Goal: Task Accomplishment & Management: Use online tool/utility

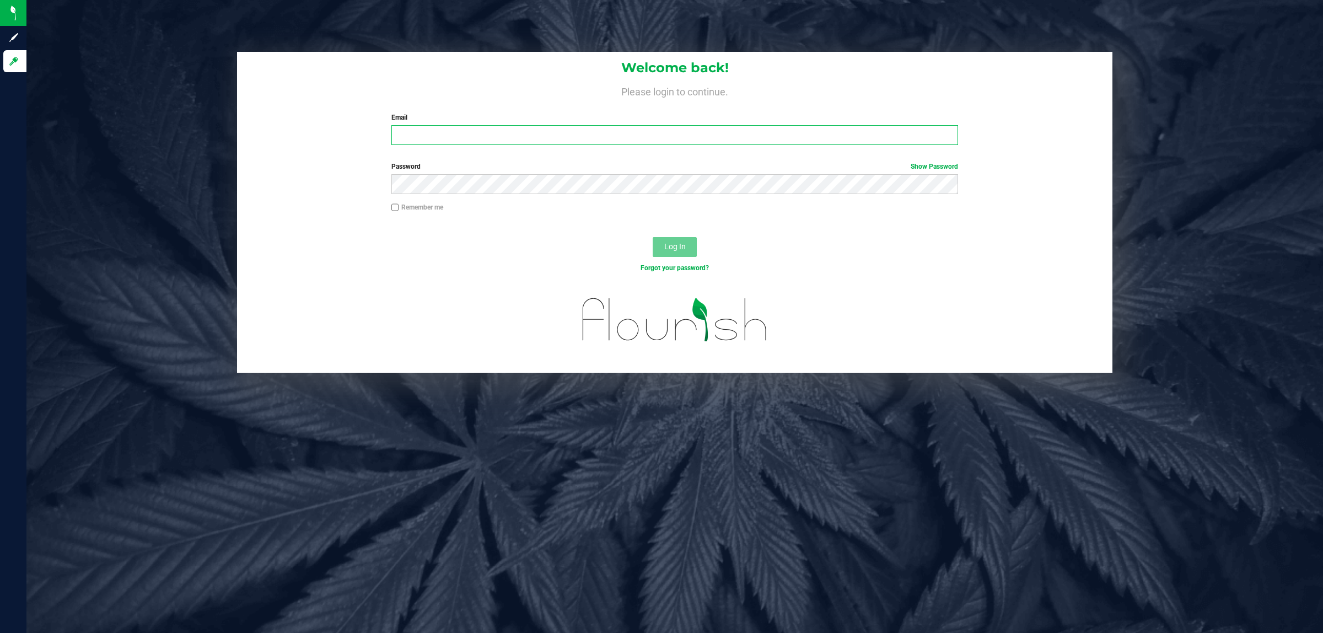
click at [622, 134] on input "Email" at bounding box center [674, 135] width 567 height 20
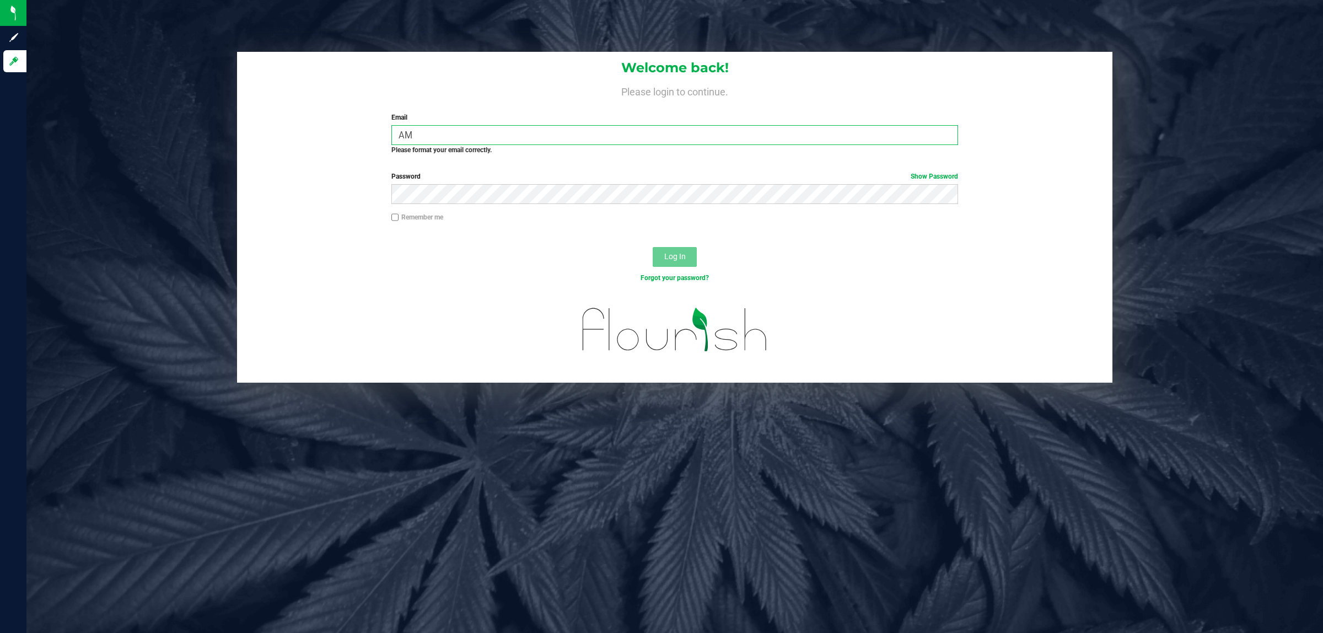
type input "A"
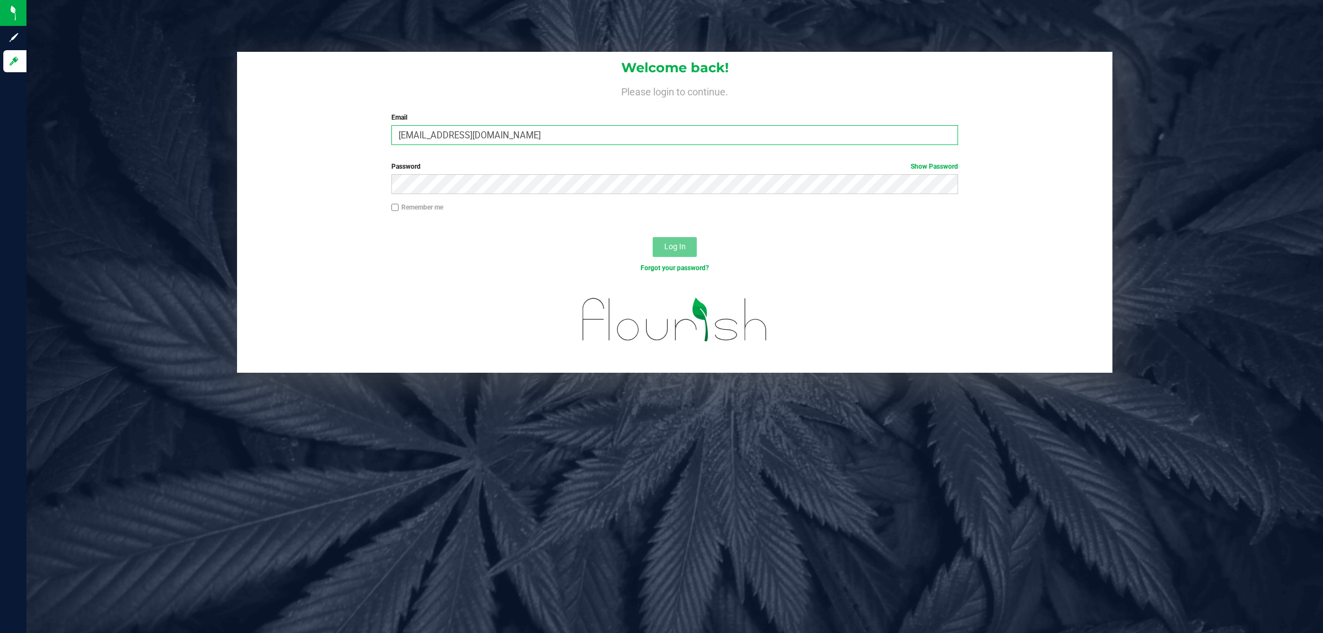
type input "[EMAIL_ADDRESS][DOMAIN_NAME]"
click at [653, 237] on button "Log In" at bounding box center [675, 247] width 44 height 20
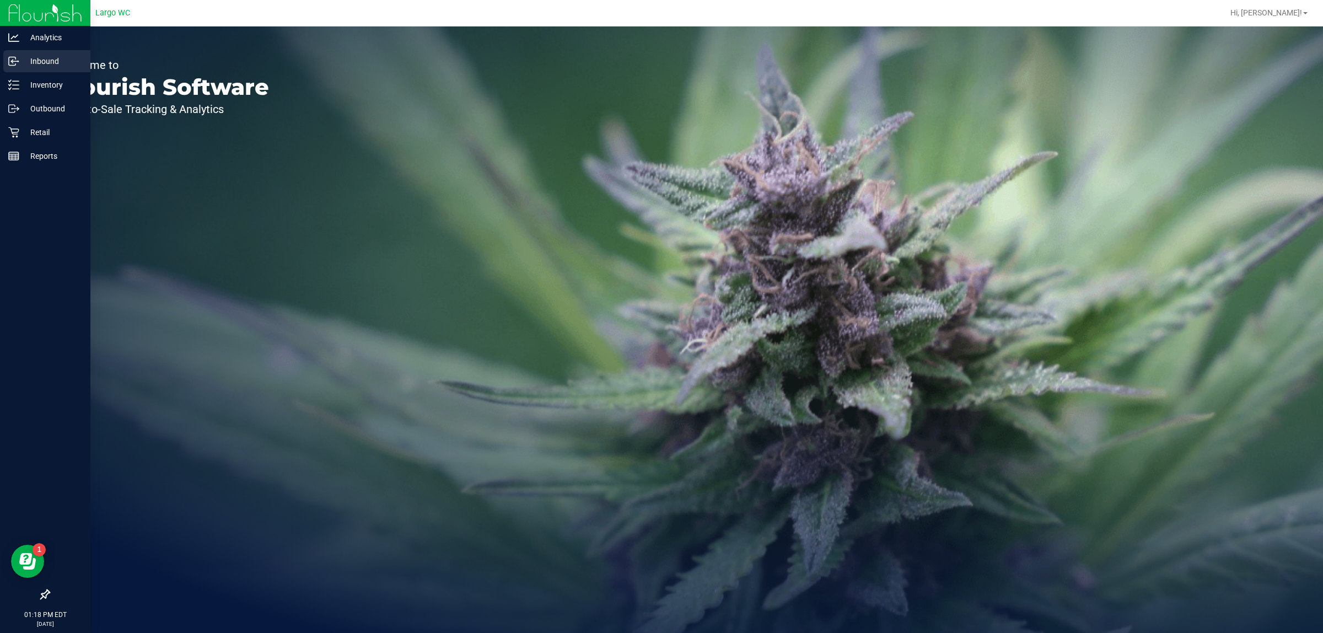
click at [72, 58] on p "Inbound" at bounding box center [52, 61] width 66 height 13
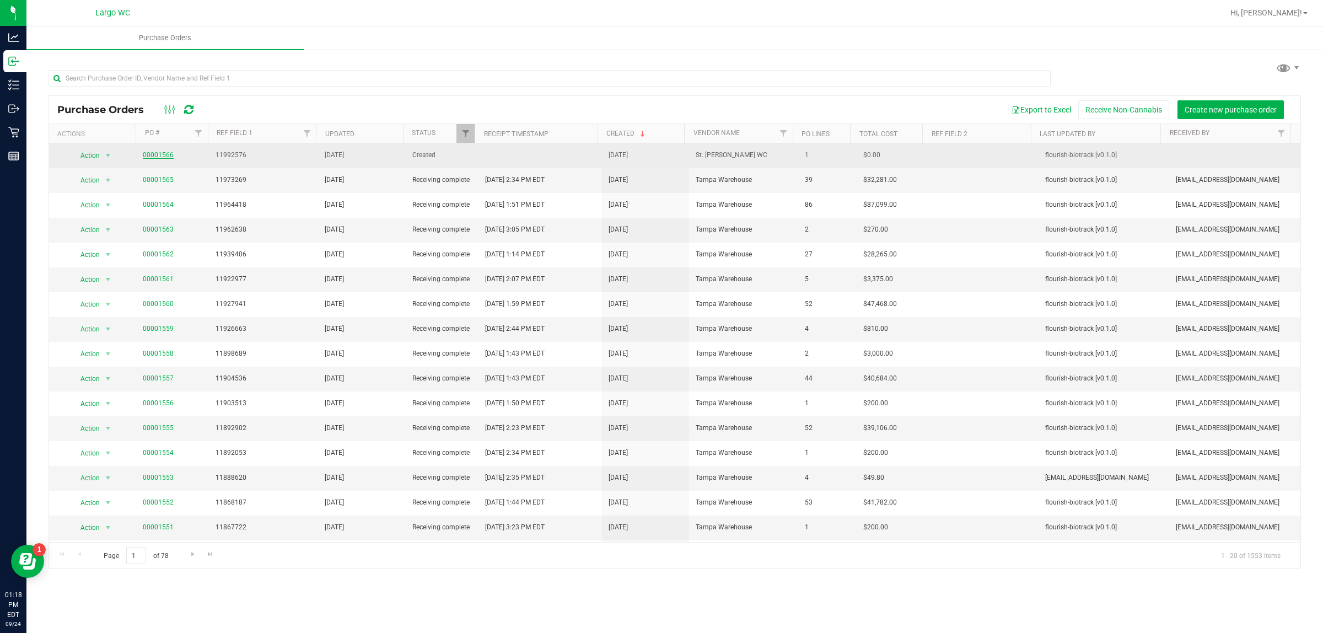
click at [160, 155] on link "00001566" at bounding box center [158, 155] width 31 height 8
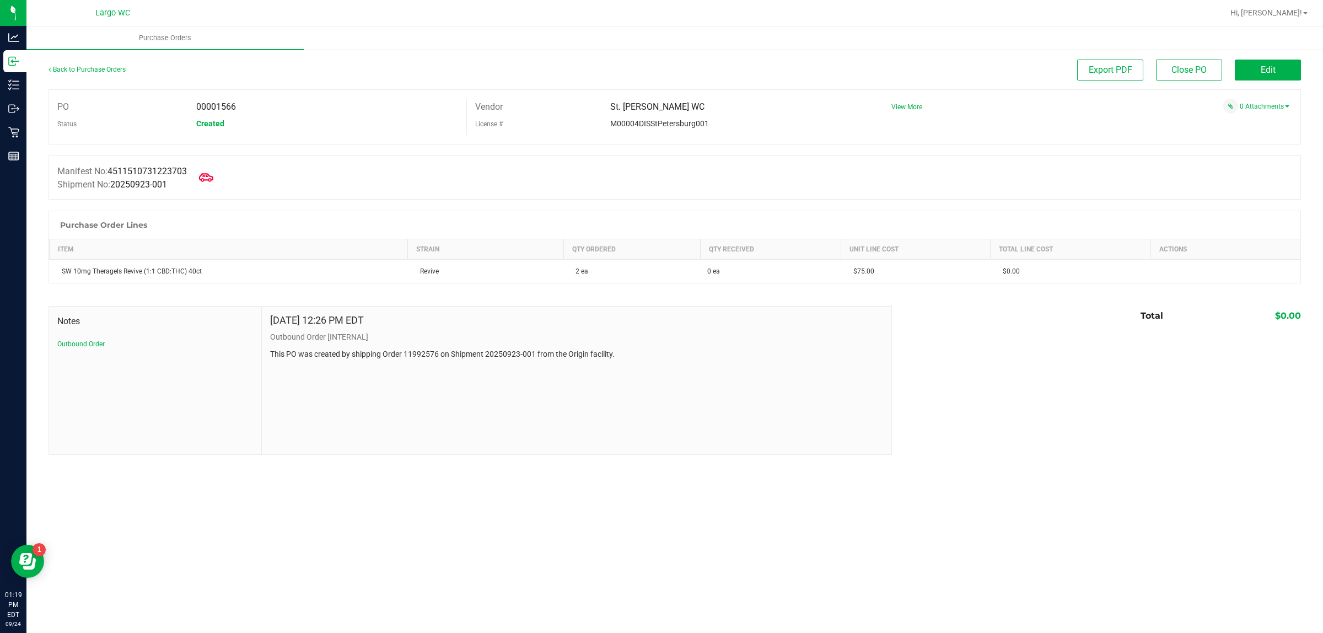
click at [207, 177] on icon at bounding box center [206, 177] width 14 height 14
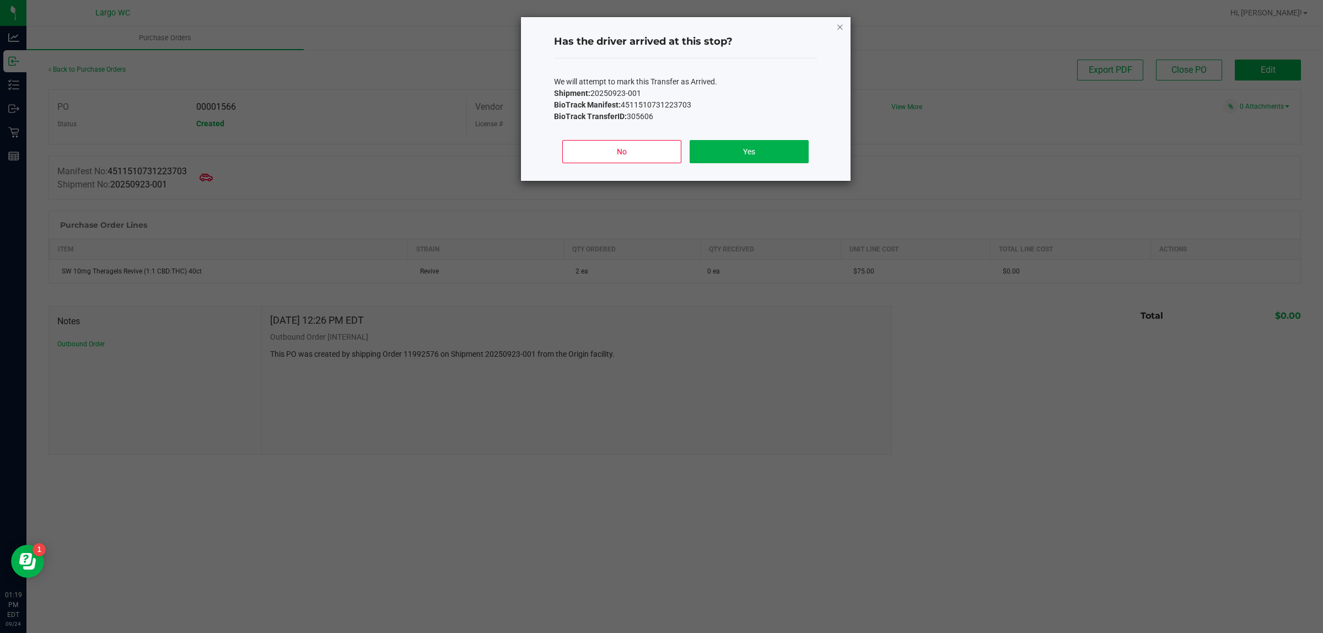
click at [839, 23] on icon "Close" at bounding box center [840, 26] width 8 height 13
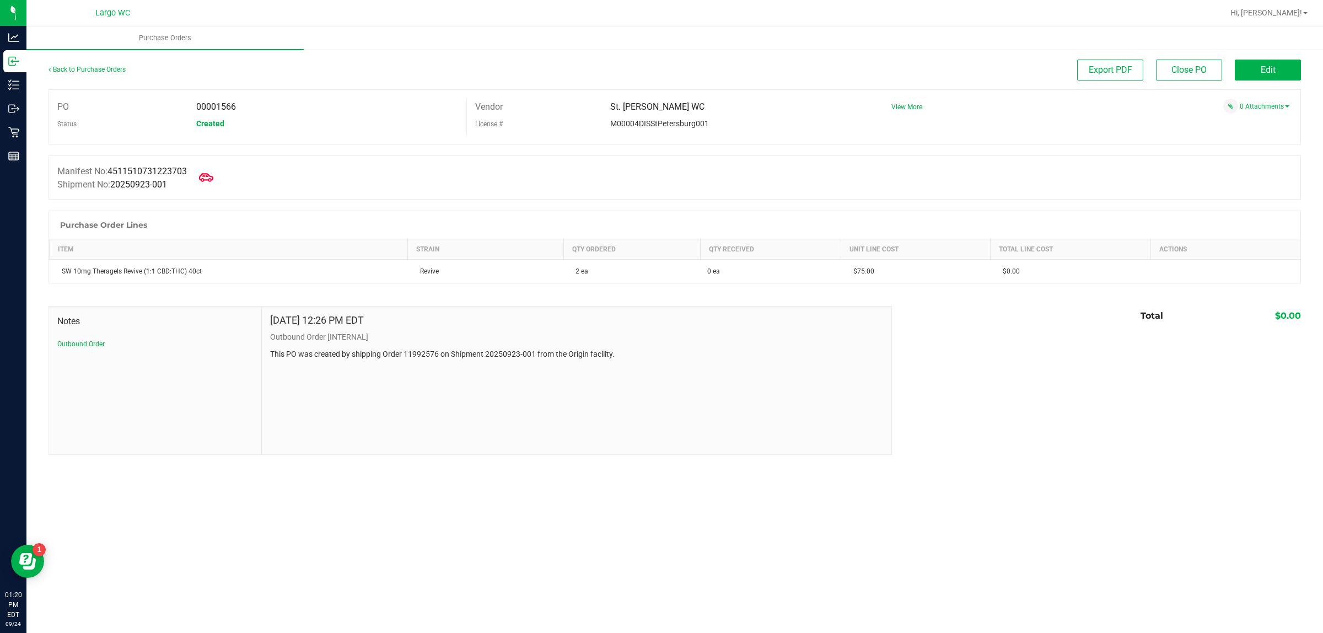
click at [209, 180] on icon at bounding box center [206, 177] width 14 height 8
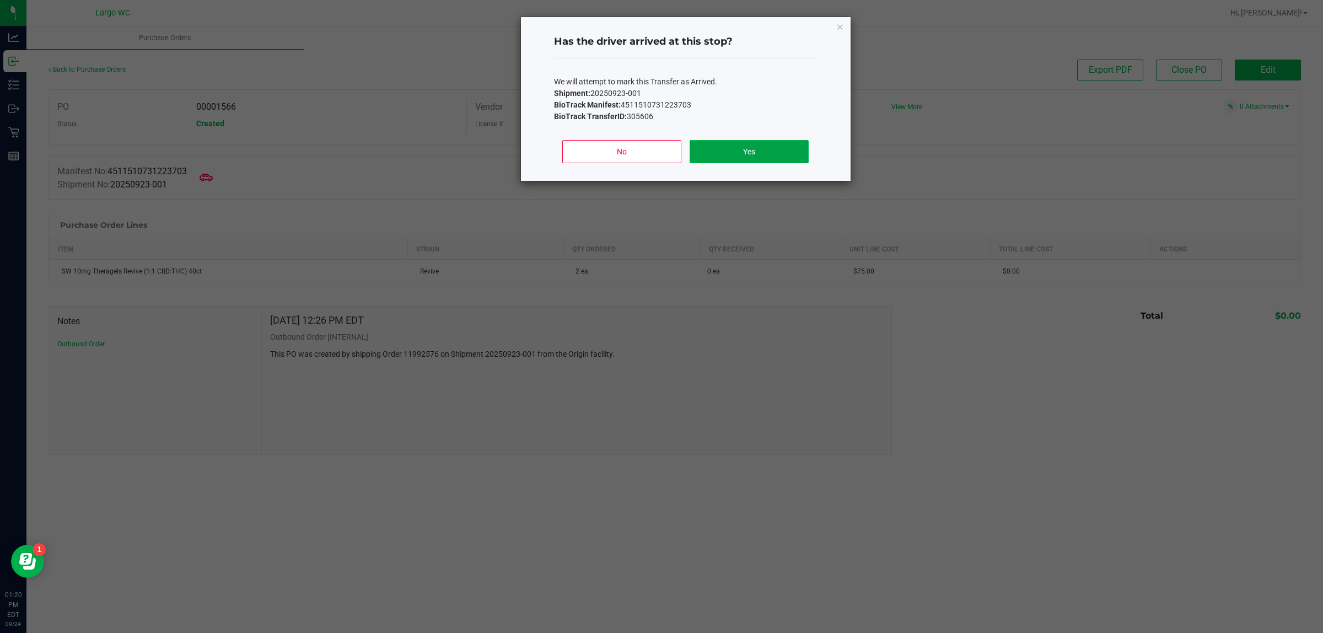
click at [764, 157] on button "Yes" at bounding box center [749, 151] width 119 height 23
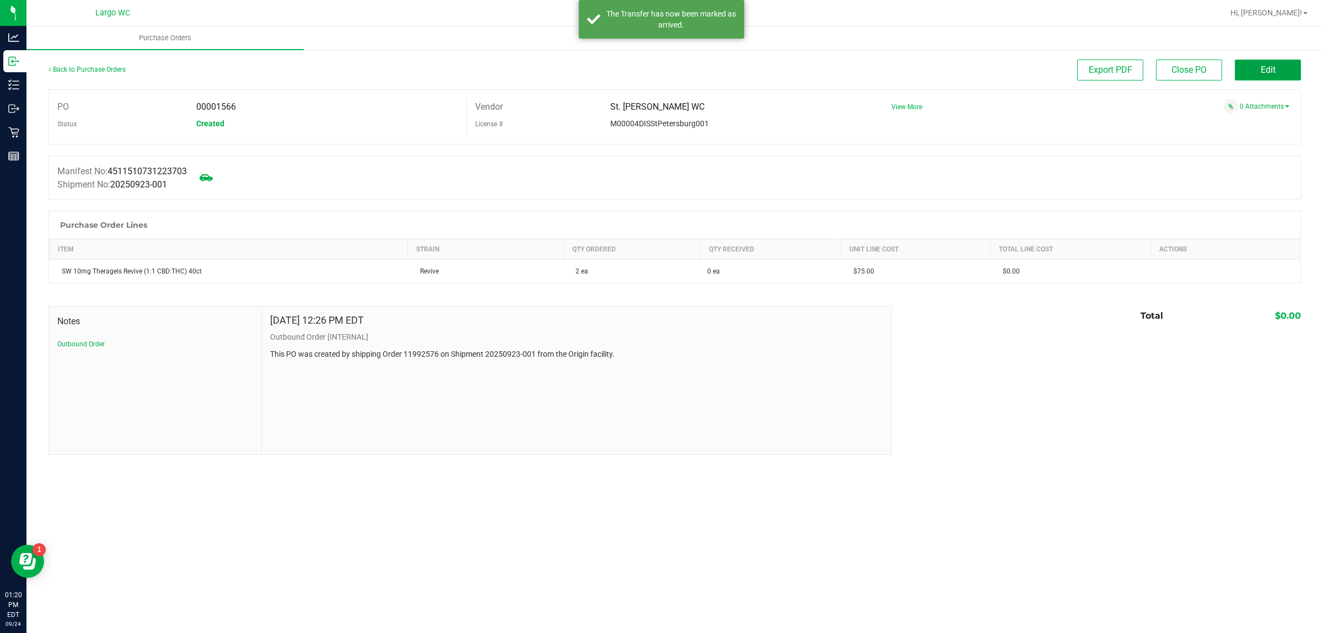
click at [1262, 71] on span "Edit" at bounding box center [1268, 70] width 15 height 10
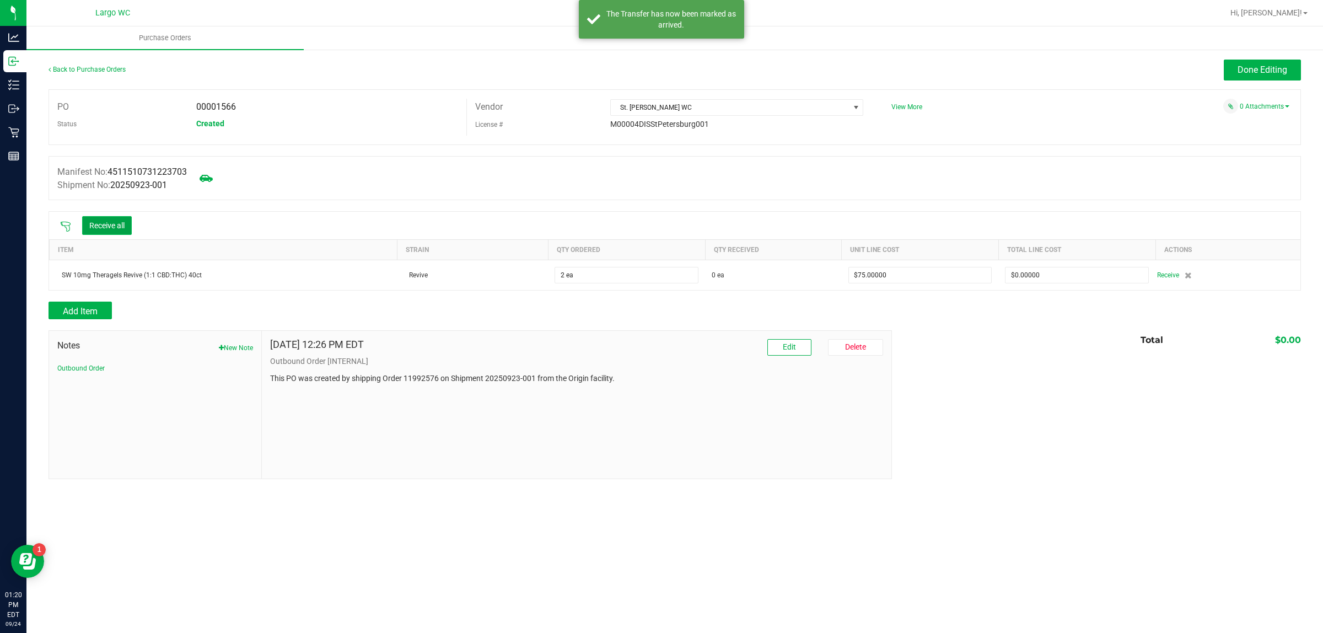
click at [104, 229] on button "Receive all" at bounding box center [107, 225] width 50 height 19
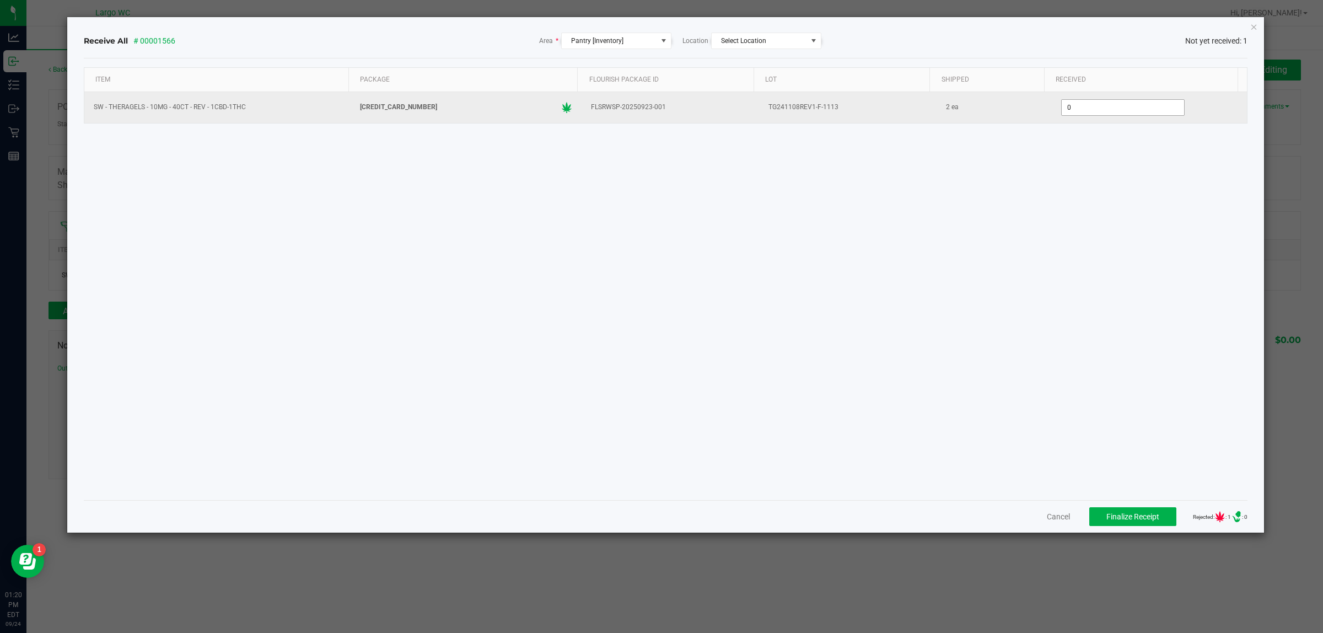
click at [1098, 109] on input "0" at bounding box center [1123, 107] width 122 height 15
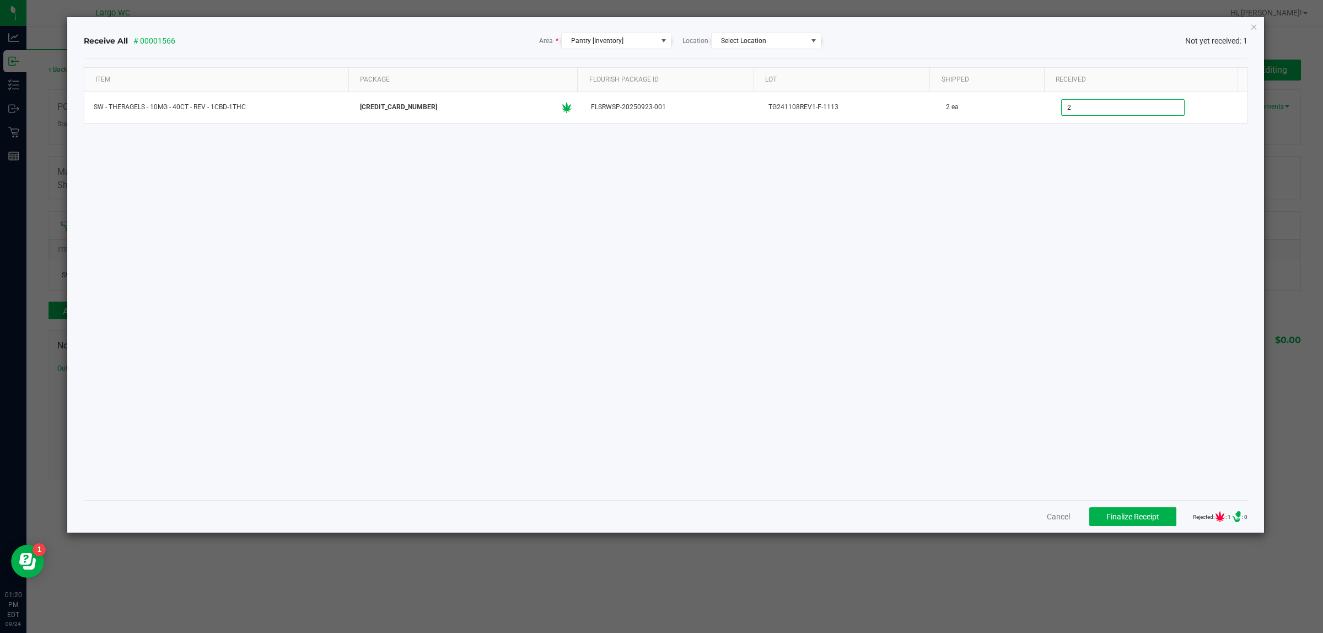
type input "2 ea"
drag, startPoint x: 994, startPoint y: 252, endPoint x: 1002, endPoint y: 258, distance: 9.8
click at [994, 252] on div "Item Package Flourish Package ID Lot Shipped Received SW - THERAGELS - 10MG - 4…" at bounding box center [666, 279] width 1164 height 424
click at [1137, 521] on span "Finalize Receipt" at bounding box center [1132, 516] width 53 height 9
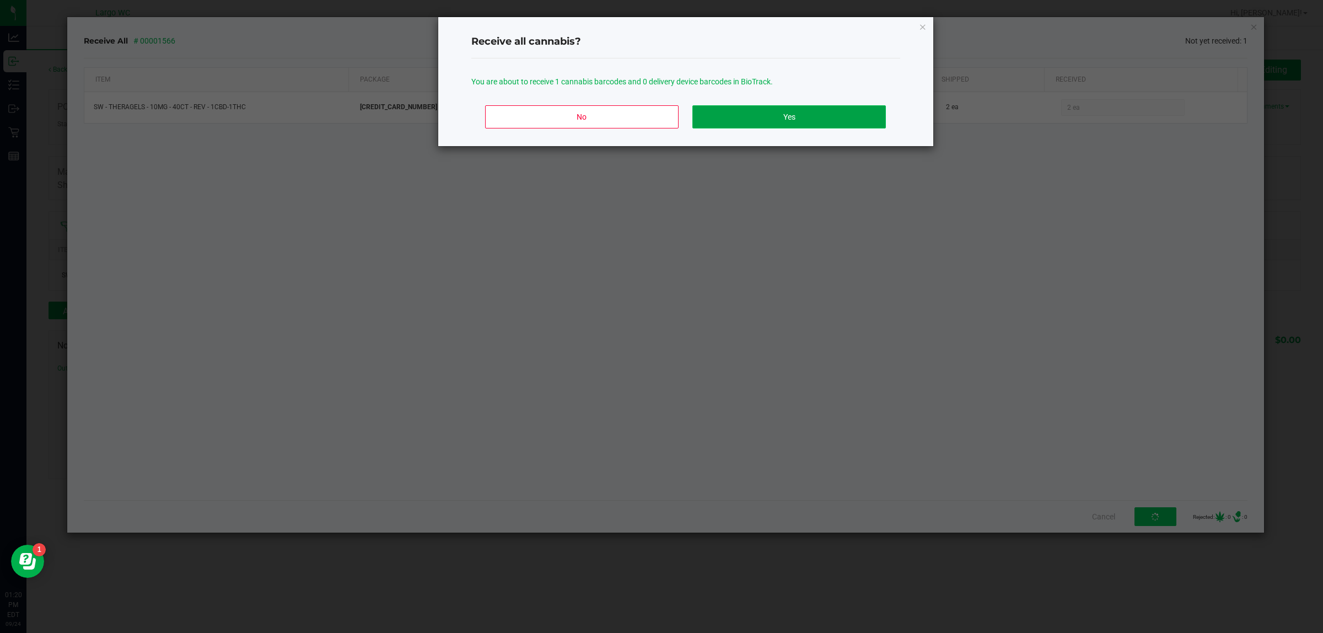
click at [790, 113] on button "Yes" at bounding box center [788, 116] width 193 height 23
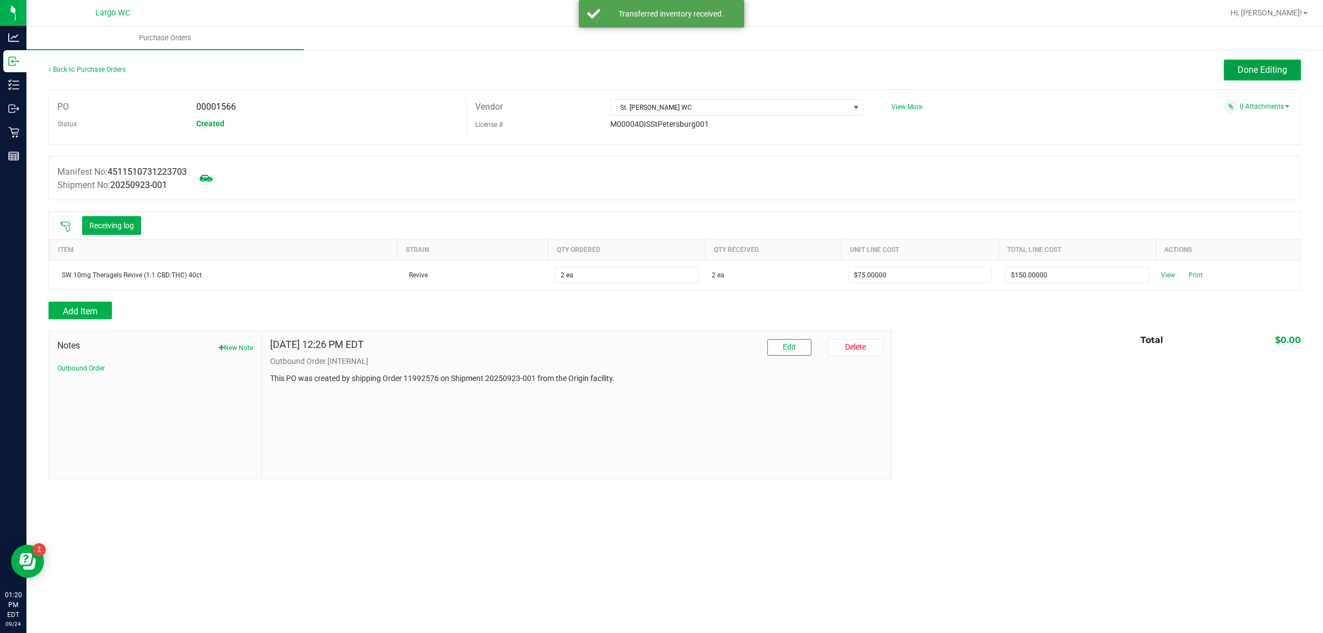
click at [1248, 62] on button "Done Editing" at bounding box center [1262, 70] width 77 height 21
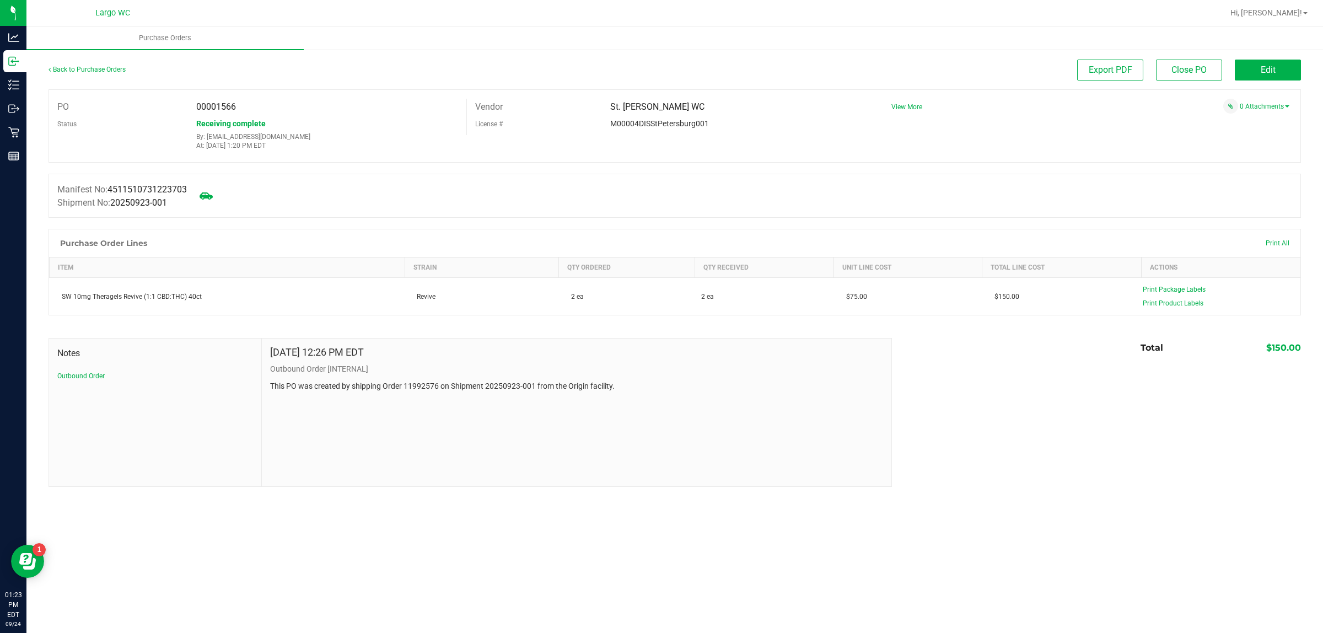
click at [87, 73] on div "Back to Purchase Orders" at bounding box center [205, 70] width 313 height 20
click at [88, 72] on div "Back to Purchase Orders" at bounding box center [205, 70] width 313 height 20
click at [171, 58] on div "Back to Purchase Orders Export PDF Close PO Edit PO 00001566 Status Receiving c…" at bounding box center [674, 273] width 1297 height 449
drag, startPoint x: 97, startPoint y: 63, endPoint x: 85, endPoint y: 61, distance: 11.9
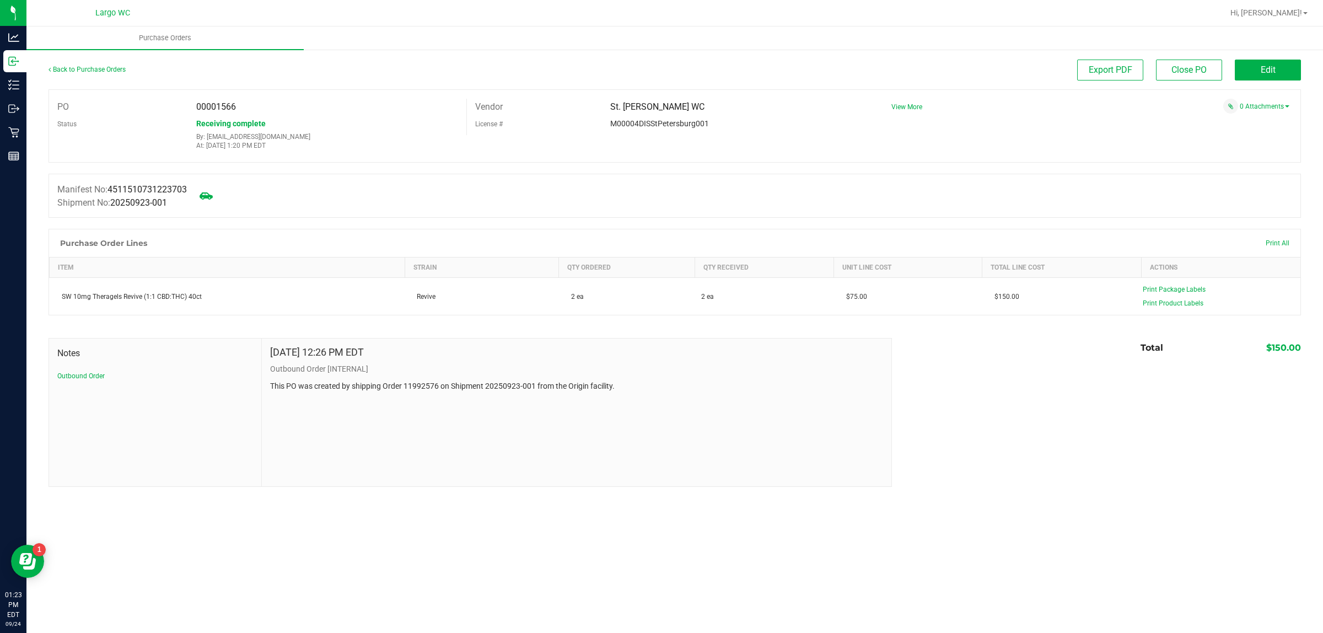
click at [96, 61] on div "Back to Purchase Orders" at bounding box center [205, 70] width 313 height 20
click at [85, 62] on div "Back to Purchase Orders" at bounding box center [205, 70] width 313 height 20
click at [81, 67] on div "Back to Purchase Orders" at bounding box center [205, 70] width 313 height 20
click at [81, 67] on link "Back to Purchase Orders" at bounding box center [87, 70] width 77 height 8
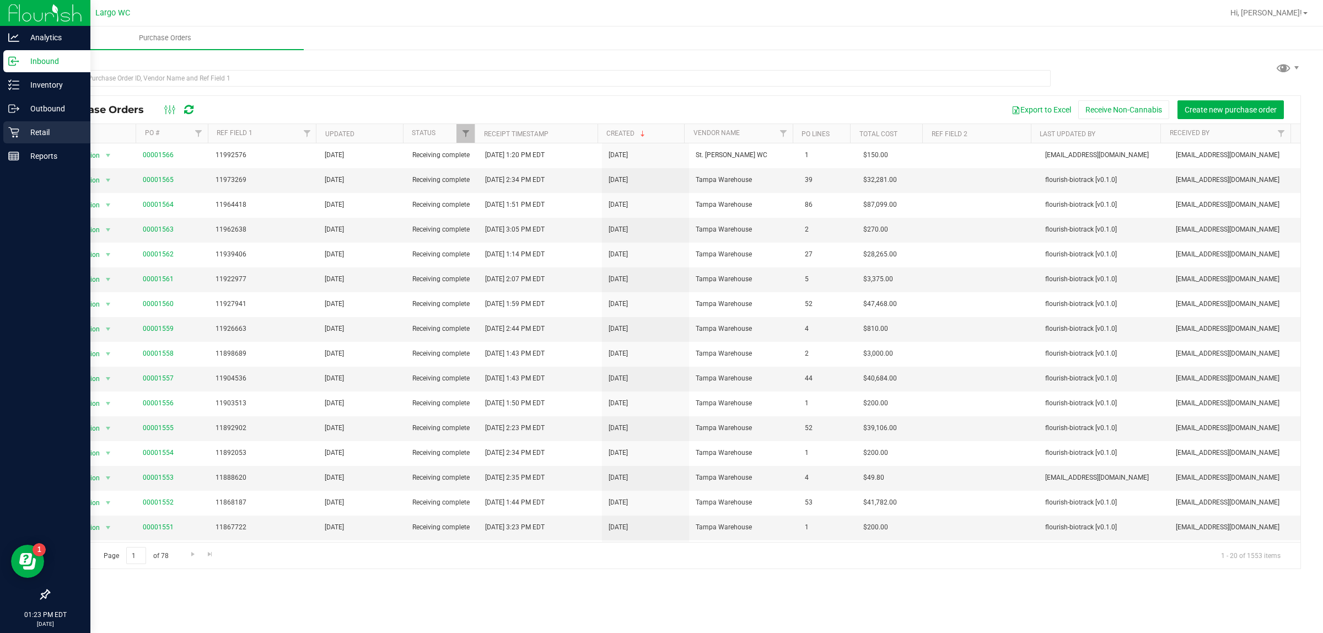
click at [11, 138] on div "Retail" at bounding box center [46, 132] width 87 height 22
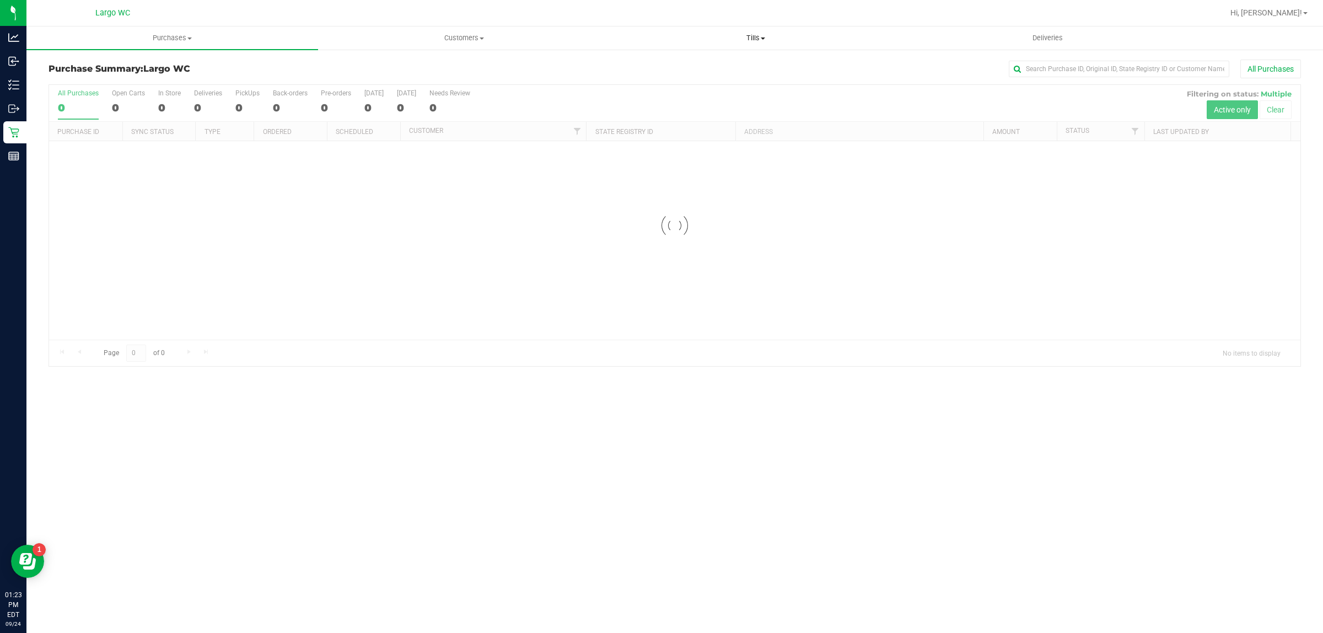
click at [745, 34] on span "Tills" at bounding box center [755, 38] width 291 height 10
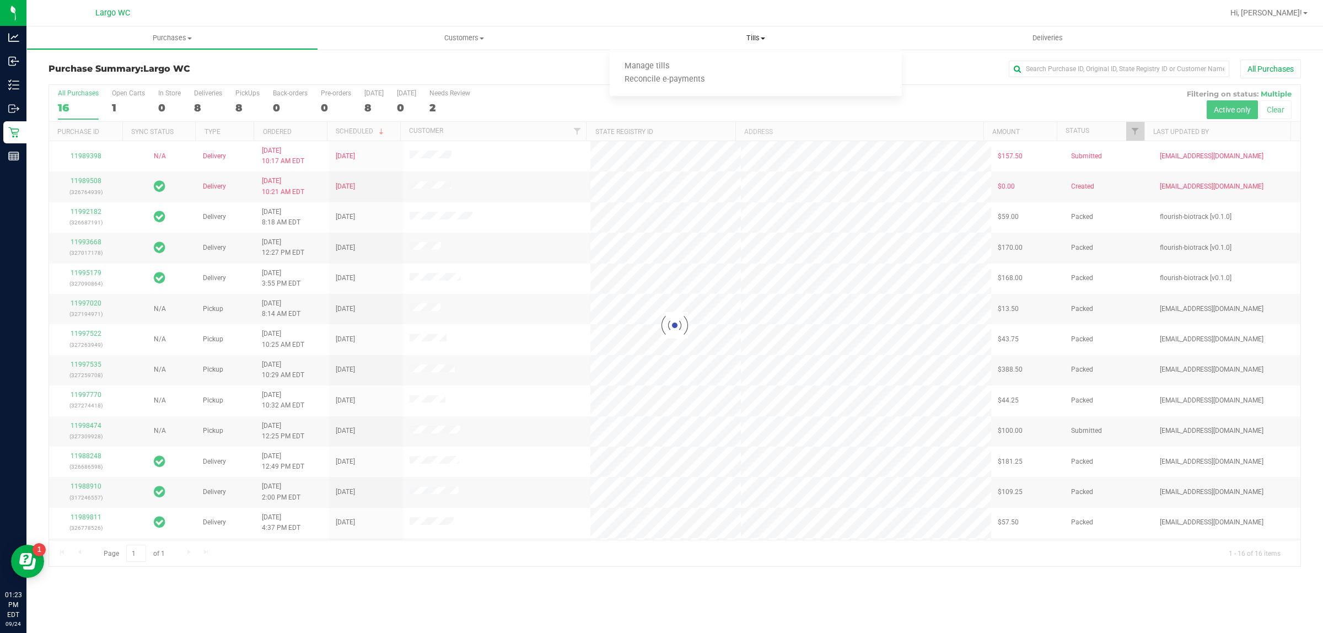
click at [666, 33] on span "Tills" at bounding box center [756, 38] width 292 height 10
click at [1054, 44] on uib-tab-heading "Deliveries" at bounding box center [1047, 38] width 291 height 22
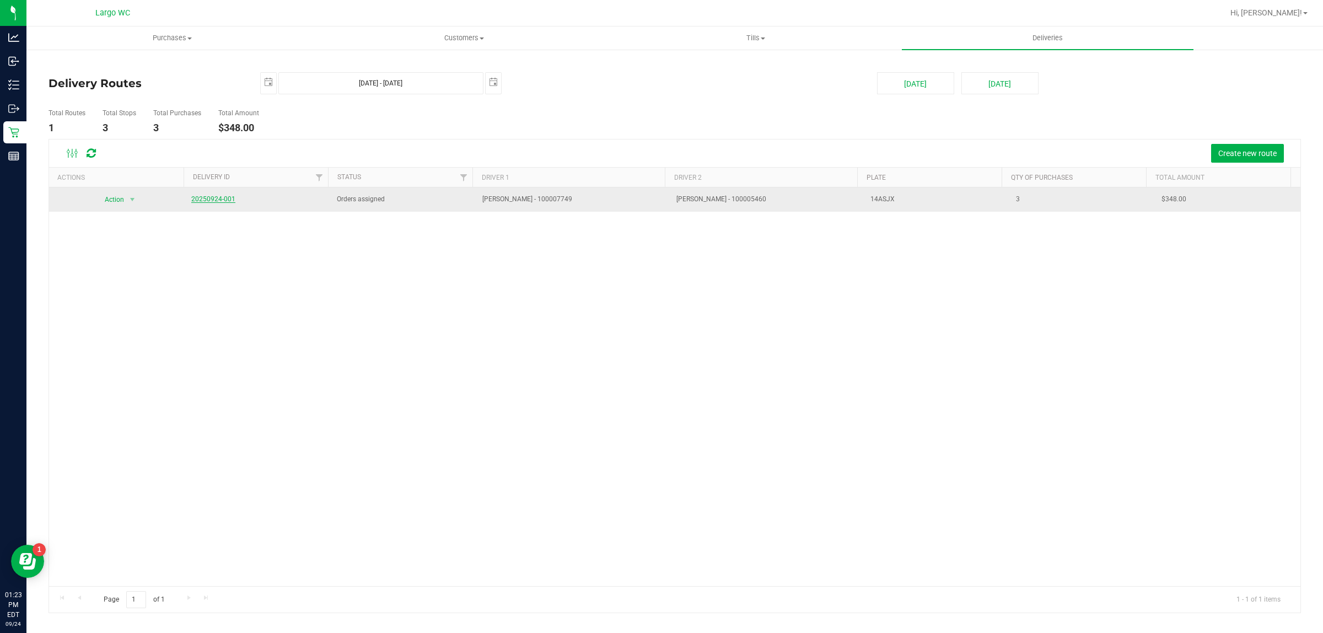
click at [216, 198] on link "20250924-001" at bounding box center [213, 199] width 44 height 8
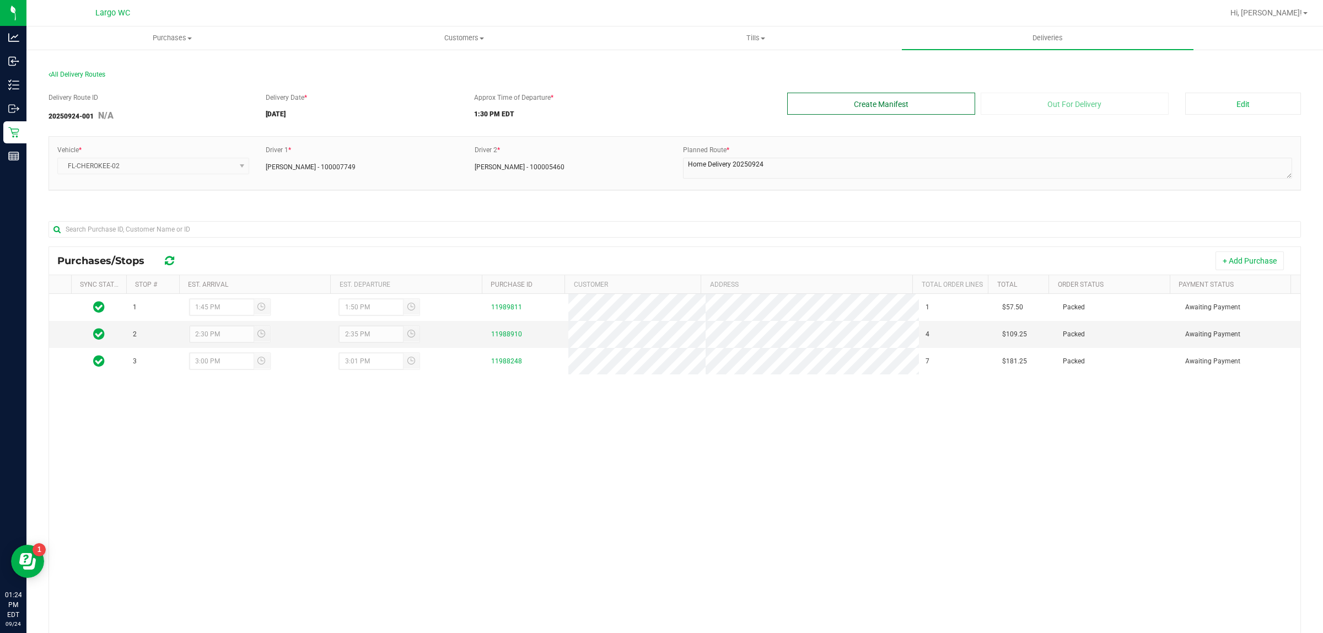
click at [902, 98] on button "Create Manifest" at bounding box center [881, 104] width 188 height 22
click at [1102, 92] on div "Delivery Route ID 20250924-001 N/A Delivery Date * [DATE] Approx Time of Depart…" at bounding box center [675, 405] width 1253 height 643
click at [1086, 96] on button "Out For Delivery" at bounding box center [1075, 104] width 188 height 22
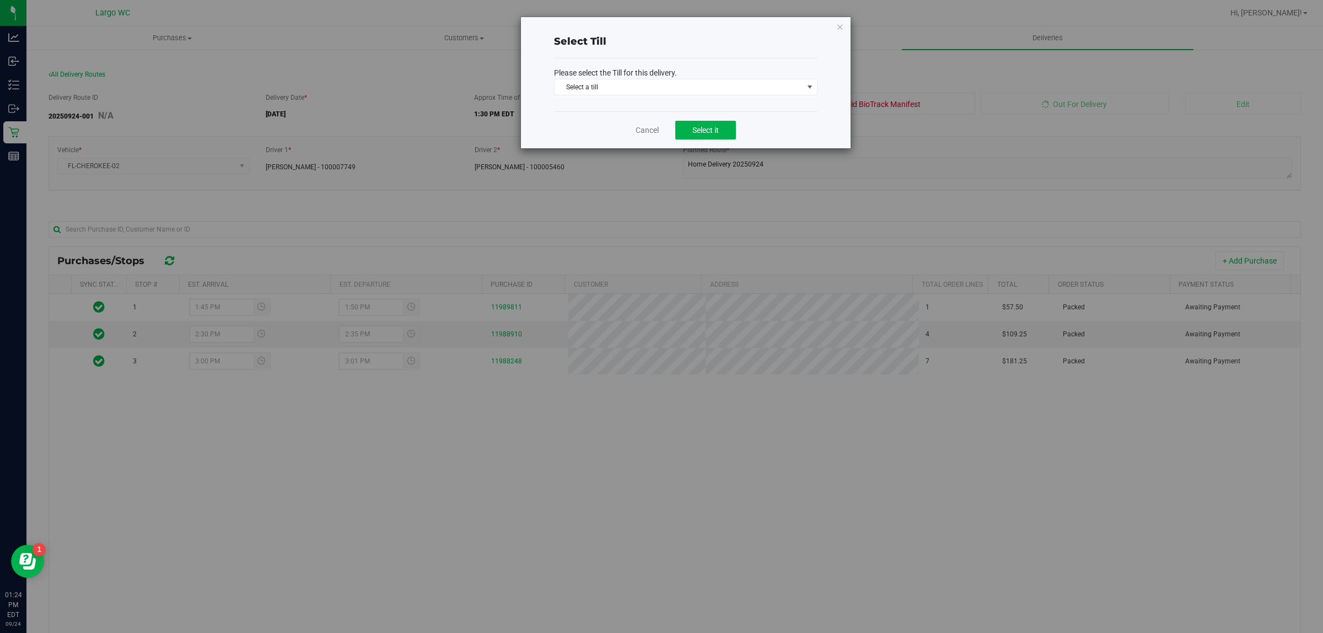
click at [659, 98] on div "Please select the Till for this delivery. Select a till Select a till APOCALYPT…" at bounding box center [686, 84] width 264 height 53
click at [658, 87] on span "Select a till" at bounding box center [679, 86] width 249 height 15
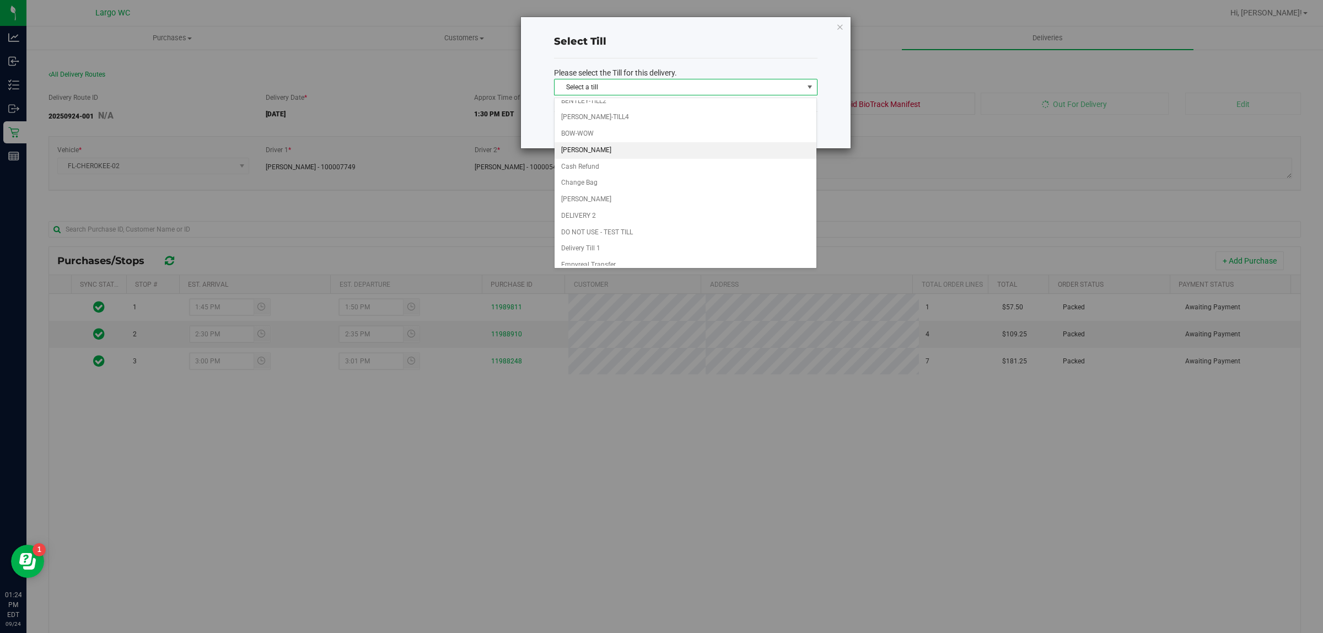
scroll to position [69, 0]
click at [618, 232] on li "Delivery Till 1" at bounding box center [686, 236] width 262 height 17
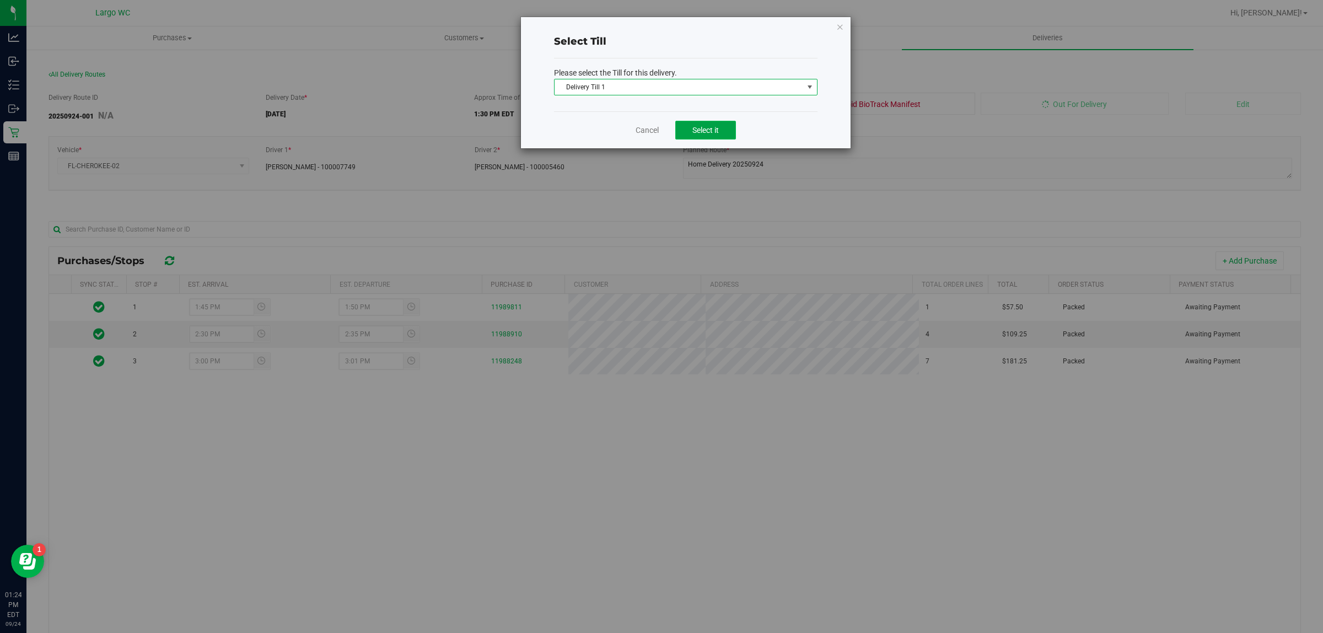
click at [695, 133] on span "Select it" at bounding box center [705, 130] width 26 height 9
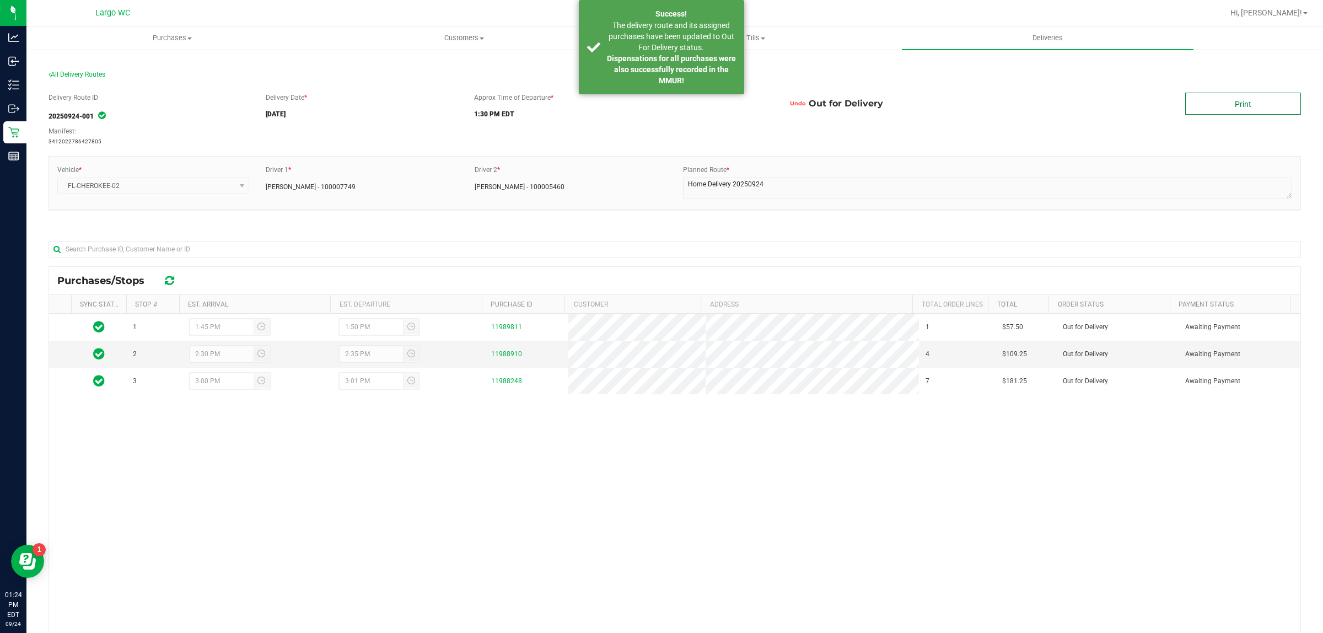
click at [1219, 95] on link "Print" at bounding box center [1243, 104] width 116 height 22
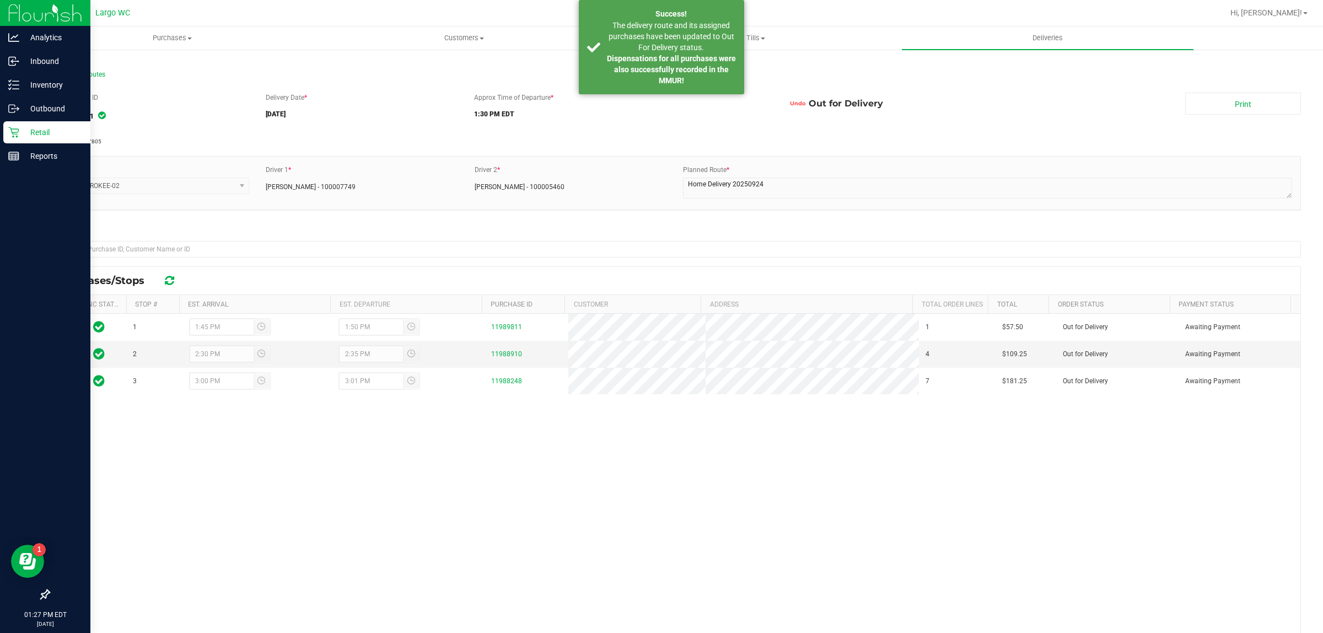
click at [58, 134] on p "Retail" at bounding box center [52, 132] width 66 height 13
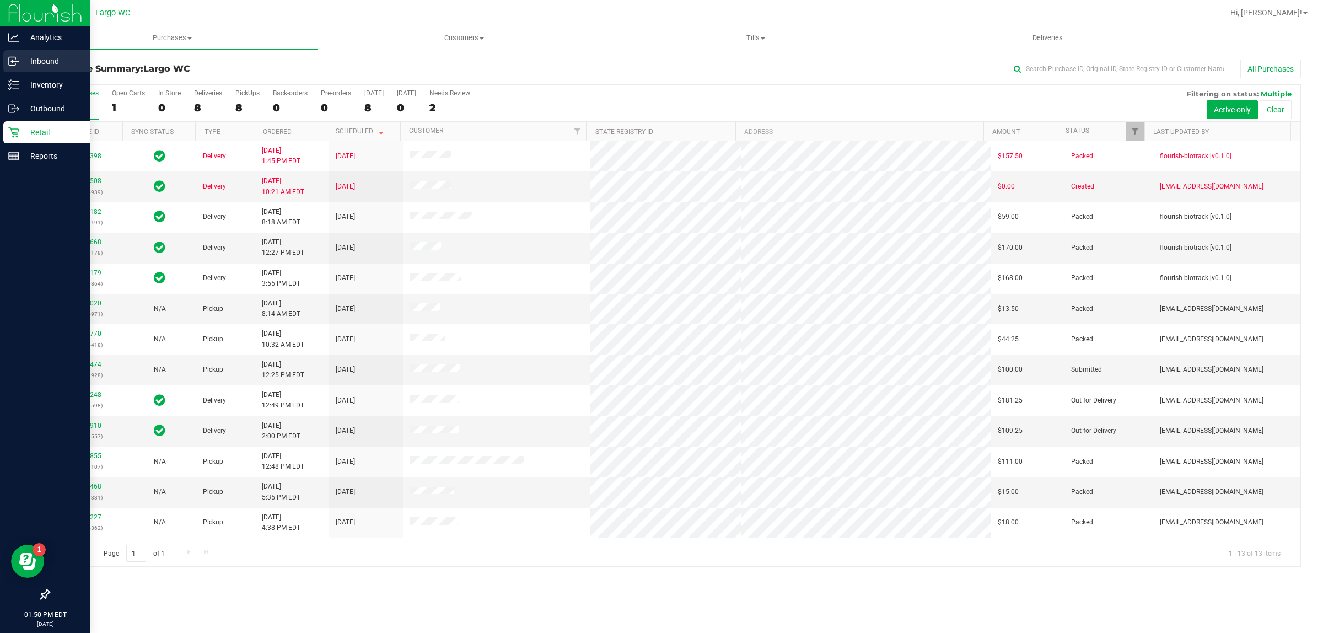
click at [18, 62] on icon at bounding box center [13, 61] width 11 height 11
